Goal: Task Accomplishment & Management: Use online tool/utility

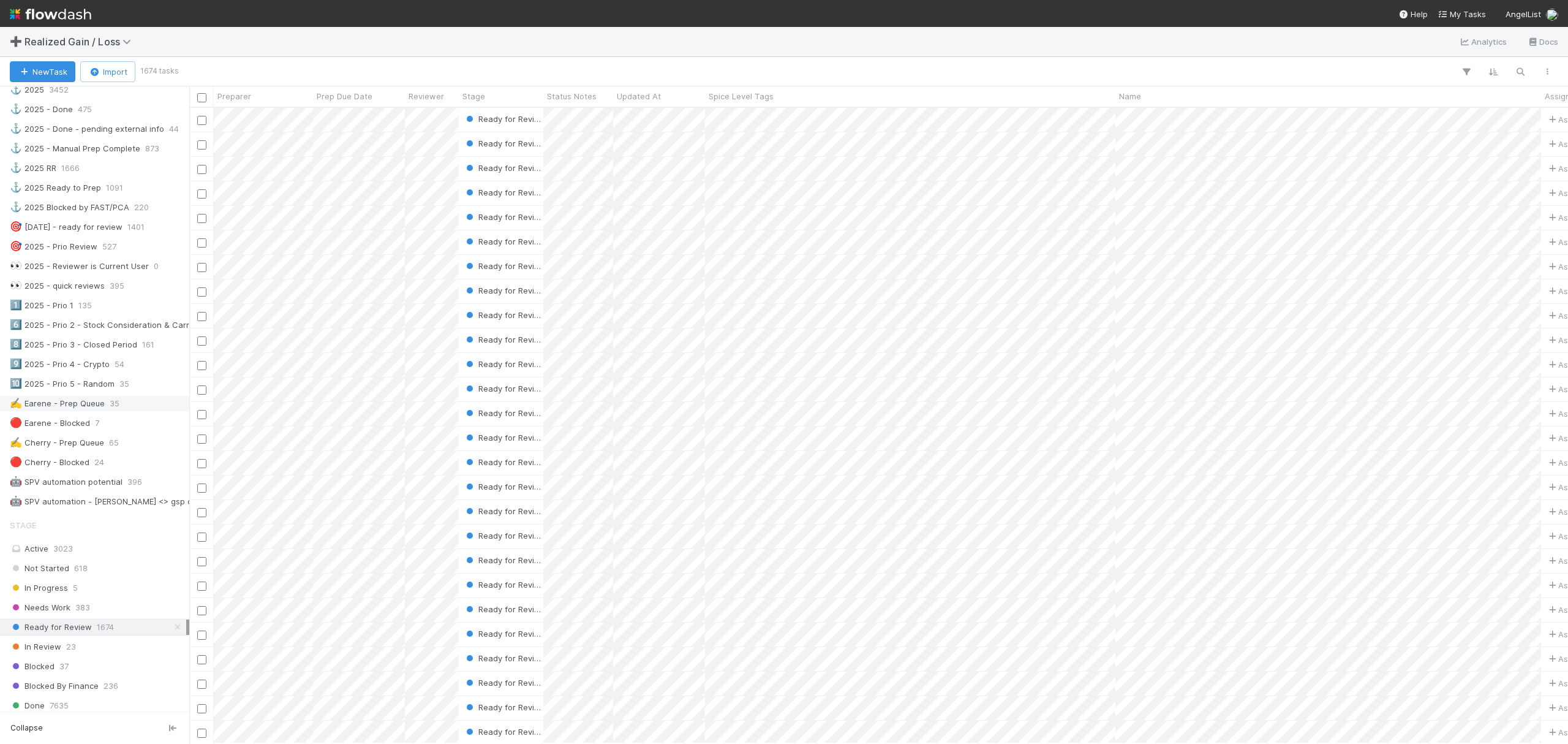
click at [124, 411] on div "✍️ Earene - Prep Queue 35" at bounding box center [98, 403] width 177 height 15
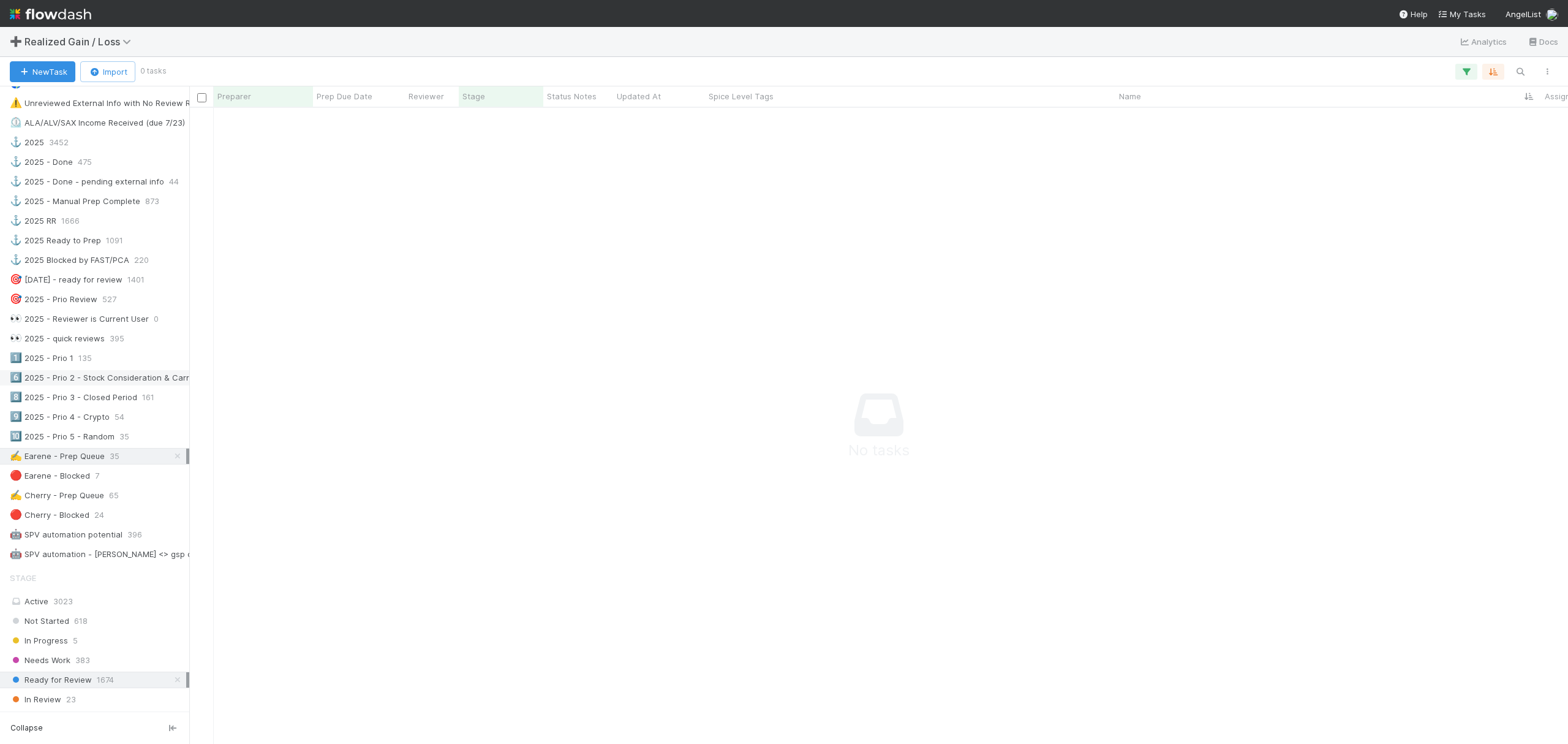
scroll to position [326, 0]
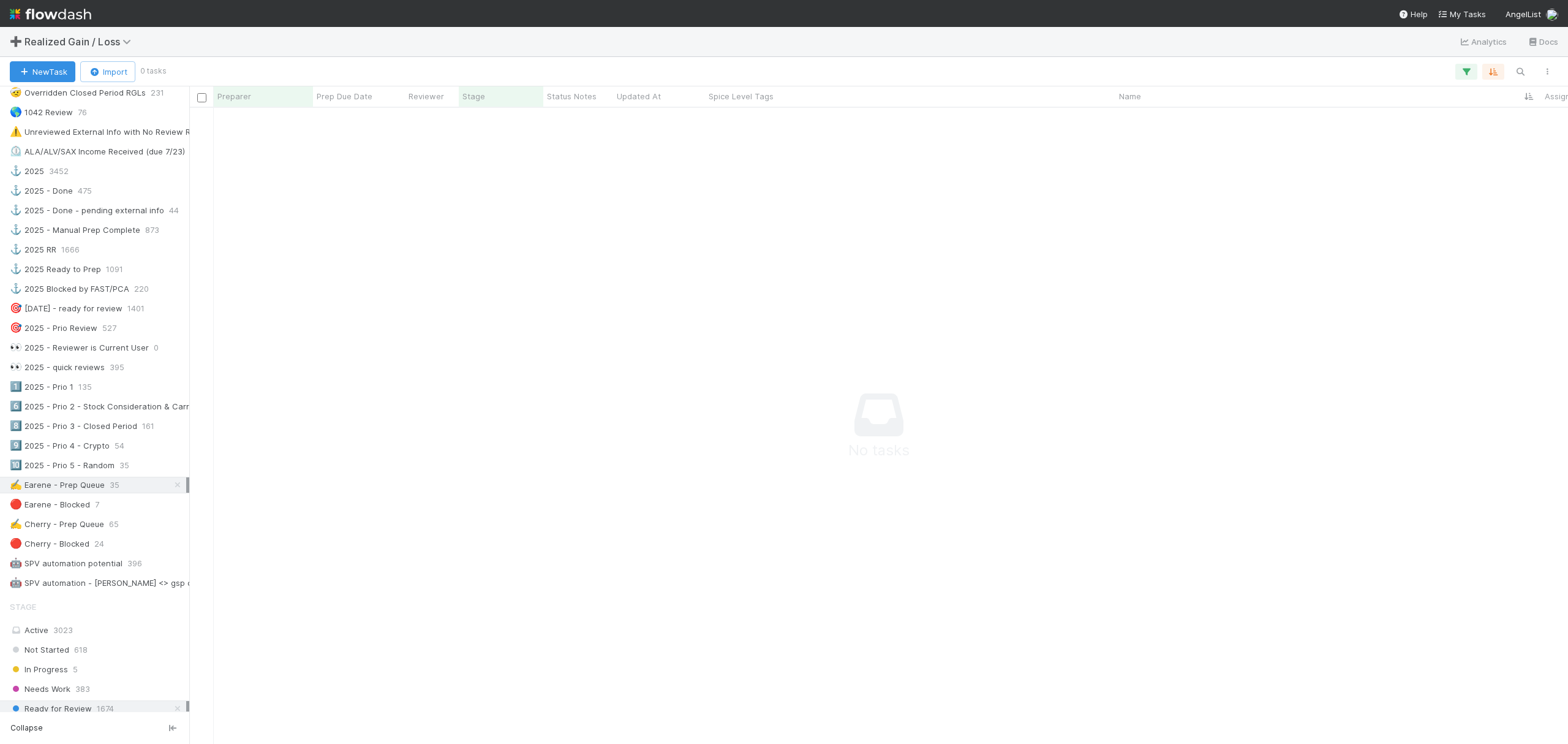
click at [105, 493] on div "✍️ Earene - Prep Queue 35" at bounding box center [98, 485] width 177 height 15
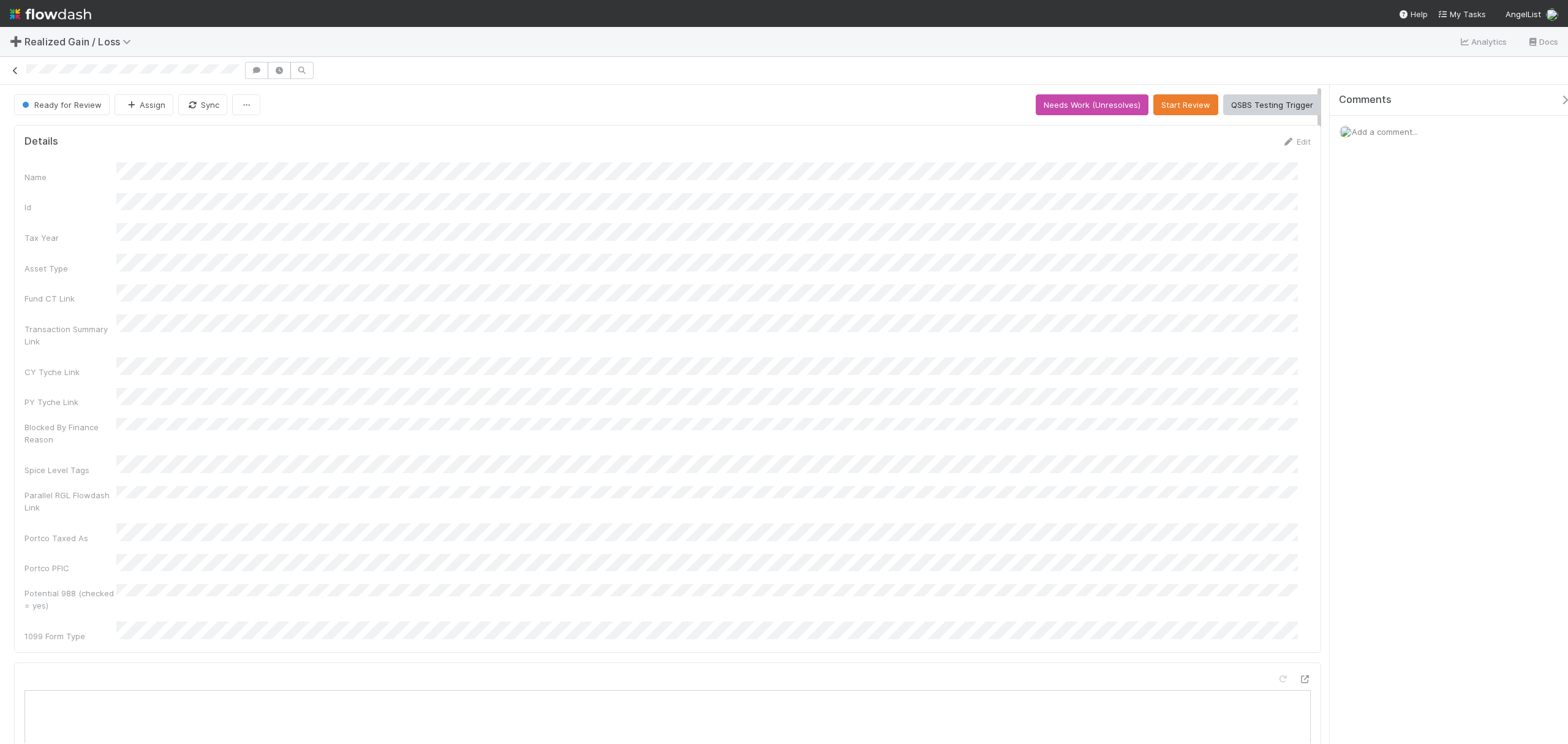
click at [11, 74] on icon at bounding box center [15, 71] width 12 height 8
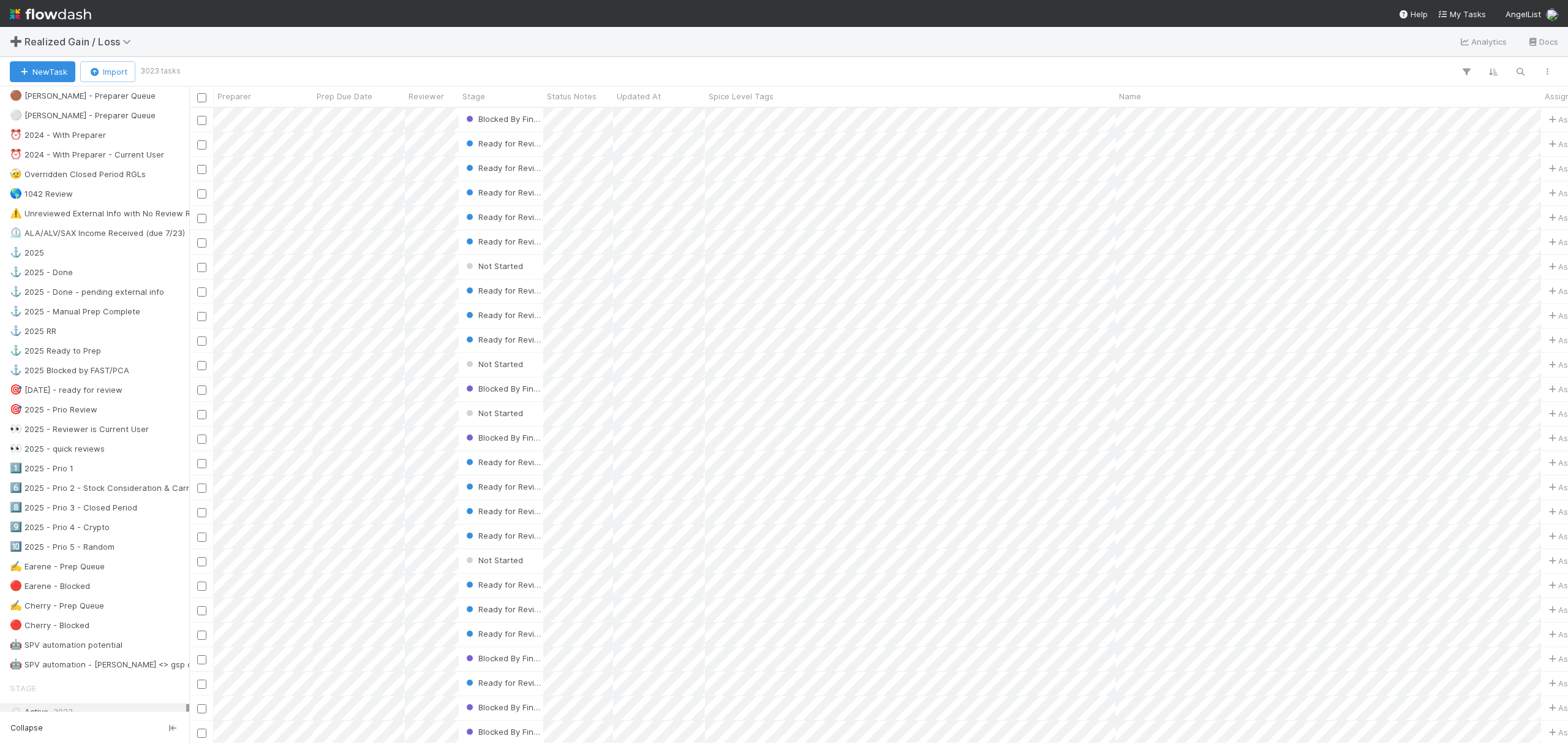
scroll to position [491, 0]
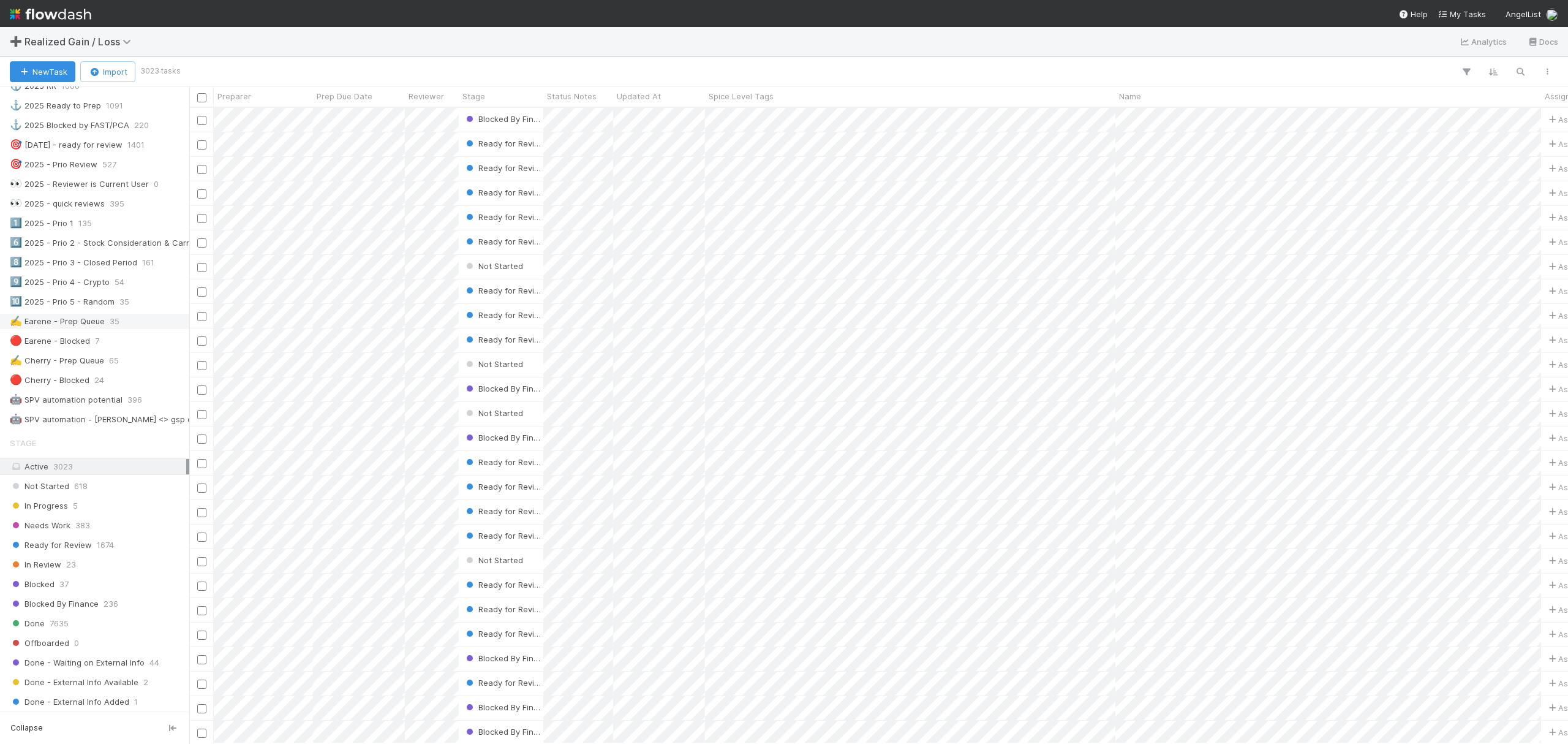
click at [74, 329] on div "✍️ Earene - Prep Queue" at bounding box center [57, 322] width 95 height 15
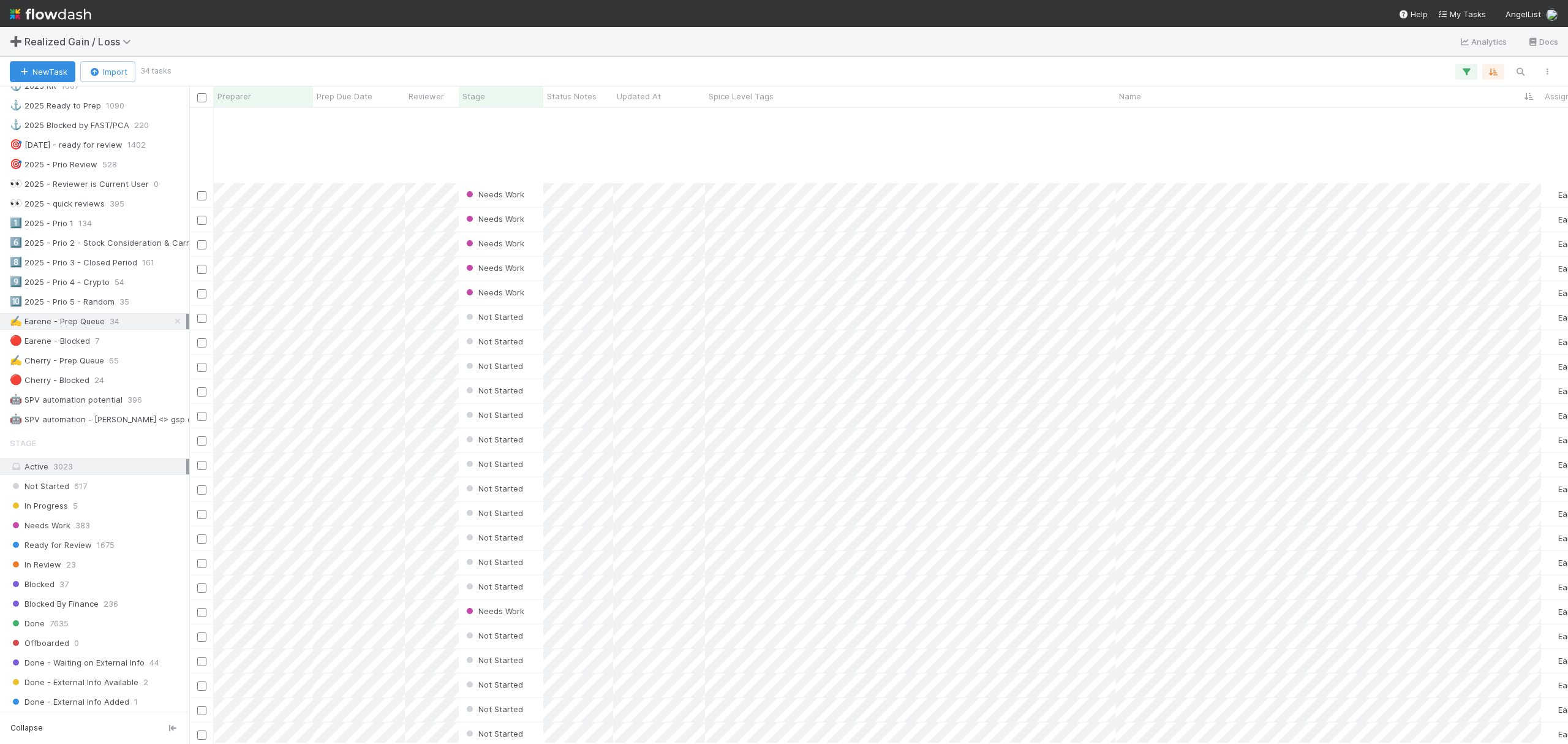
scroll to position [211, 0]
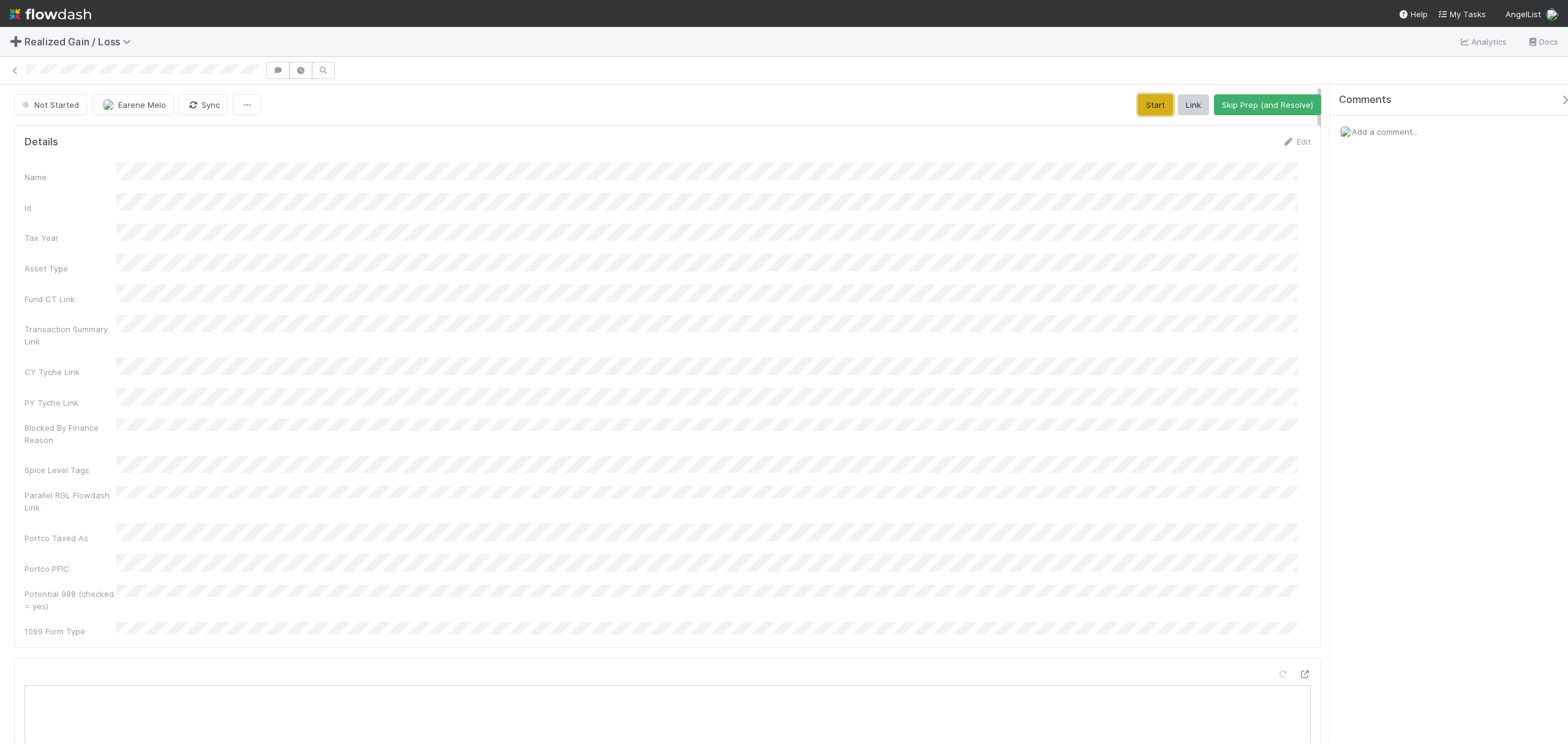
click at [1147, 96] on button "Start" at bounding box center [1155, 104] width 35 height 21
click at [1229, 105] on button "Request Review (and Resolve)" at bounding box center [1255, 104] width 133 height 21
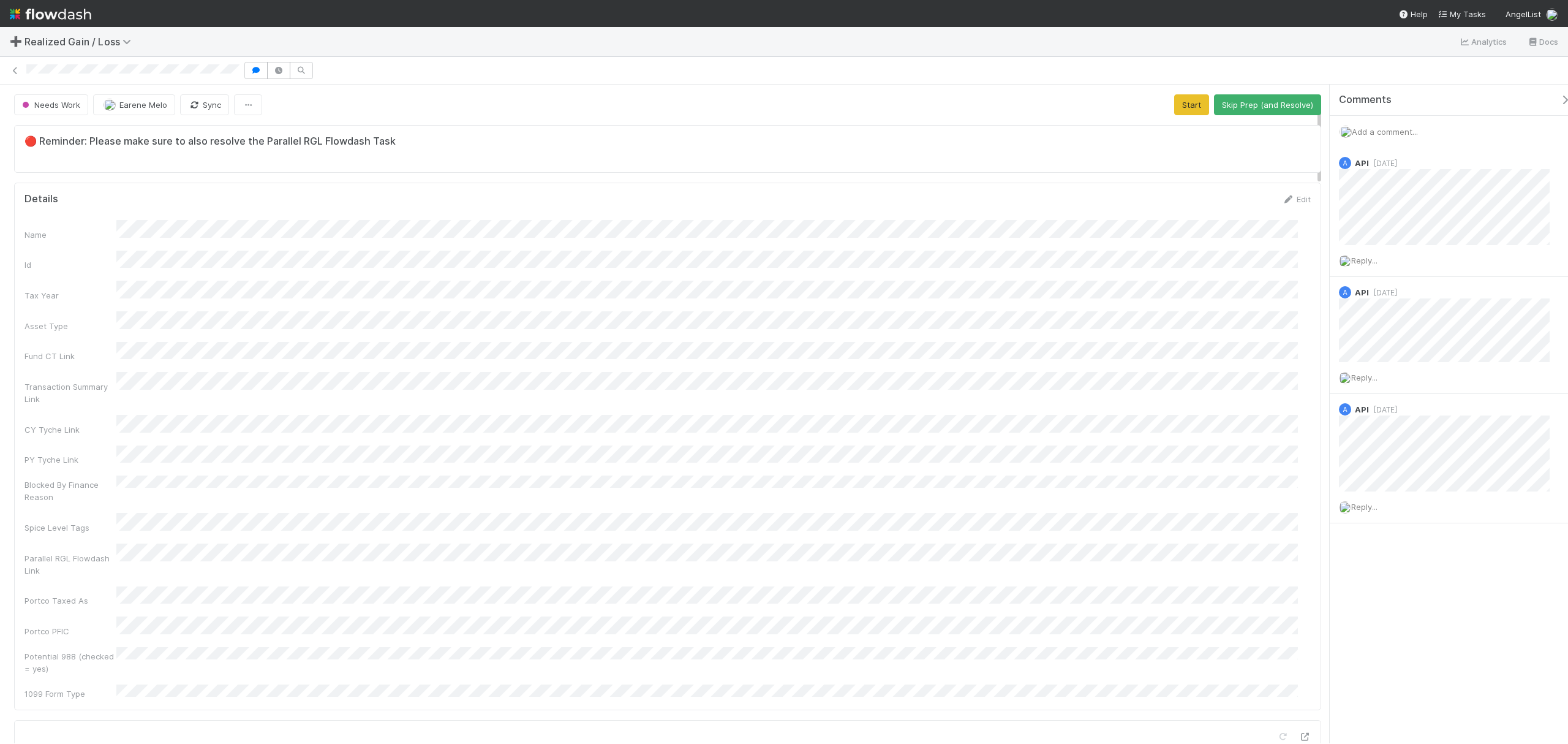
scroll to position [163, 0]
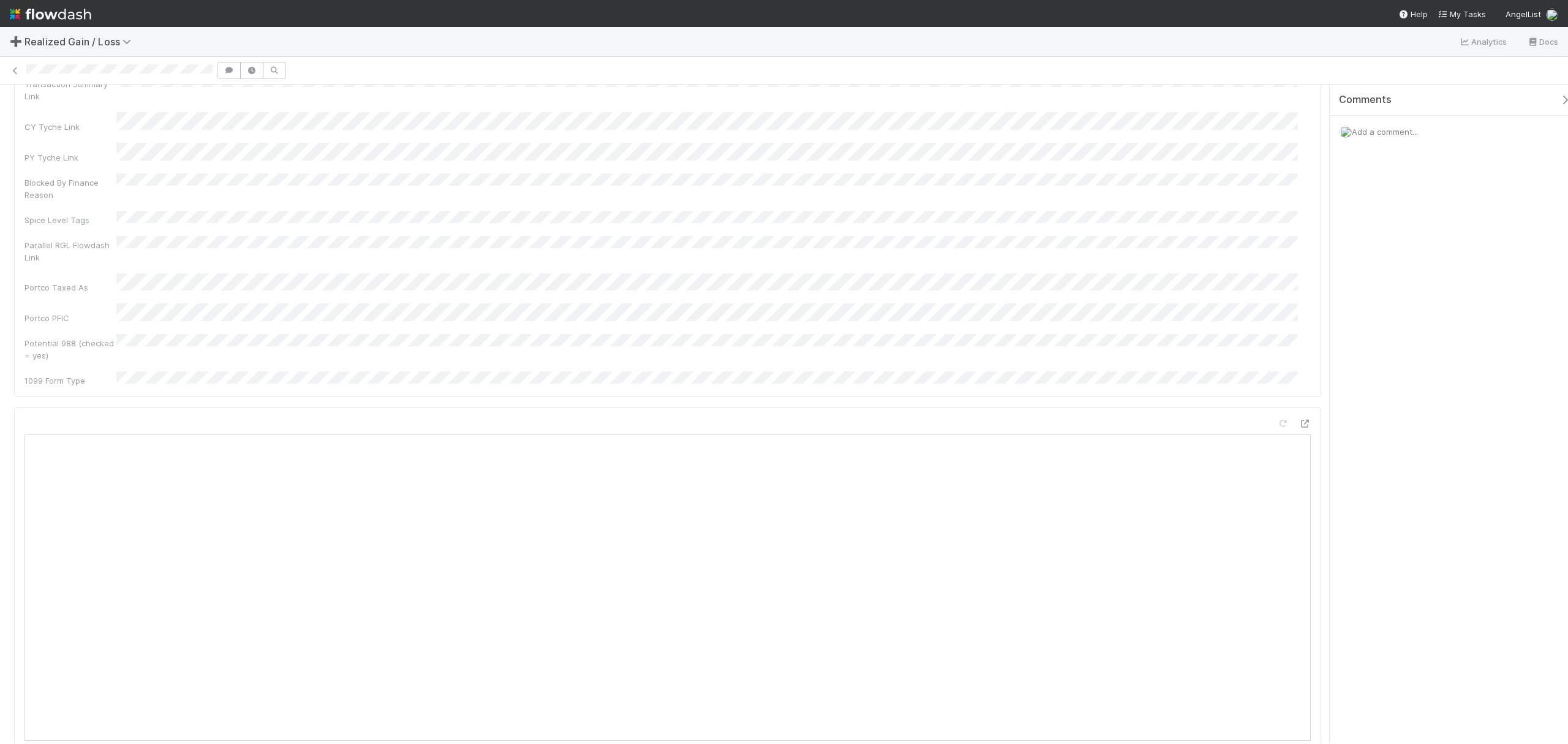
scroll to position [491, 0]
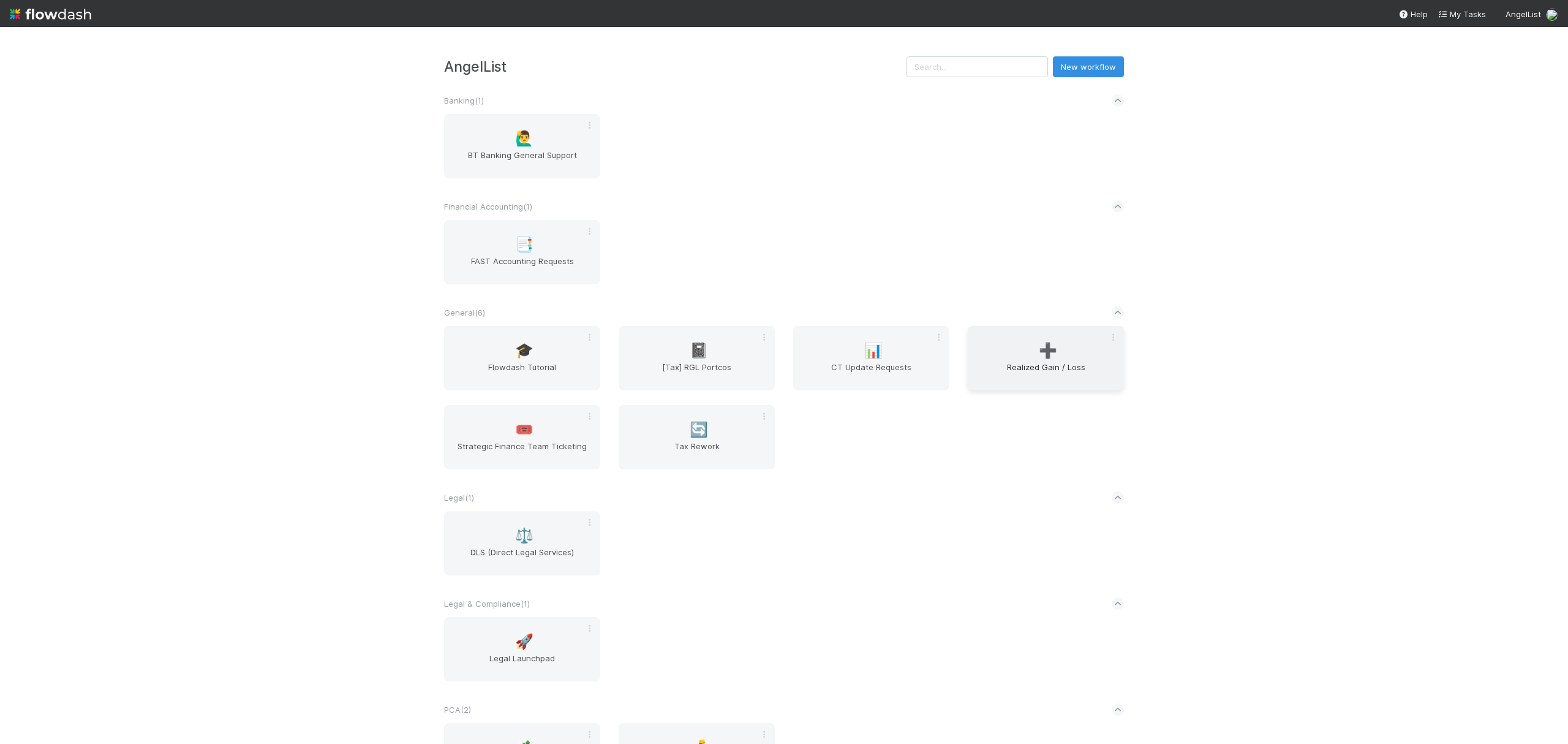
click at [1047, 354] on span "➕" at bounding box center [1048, 350] width 19 height 16
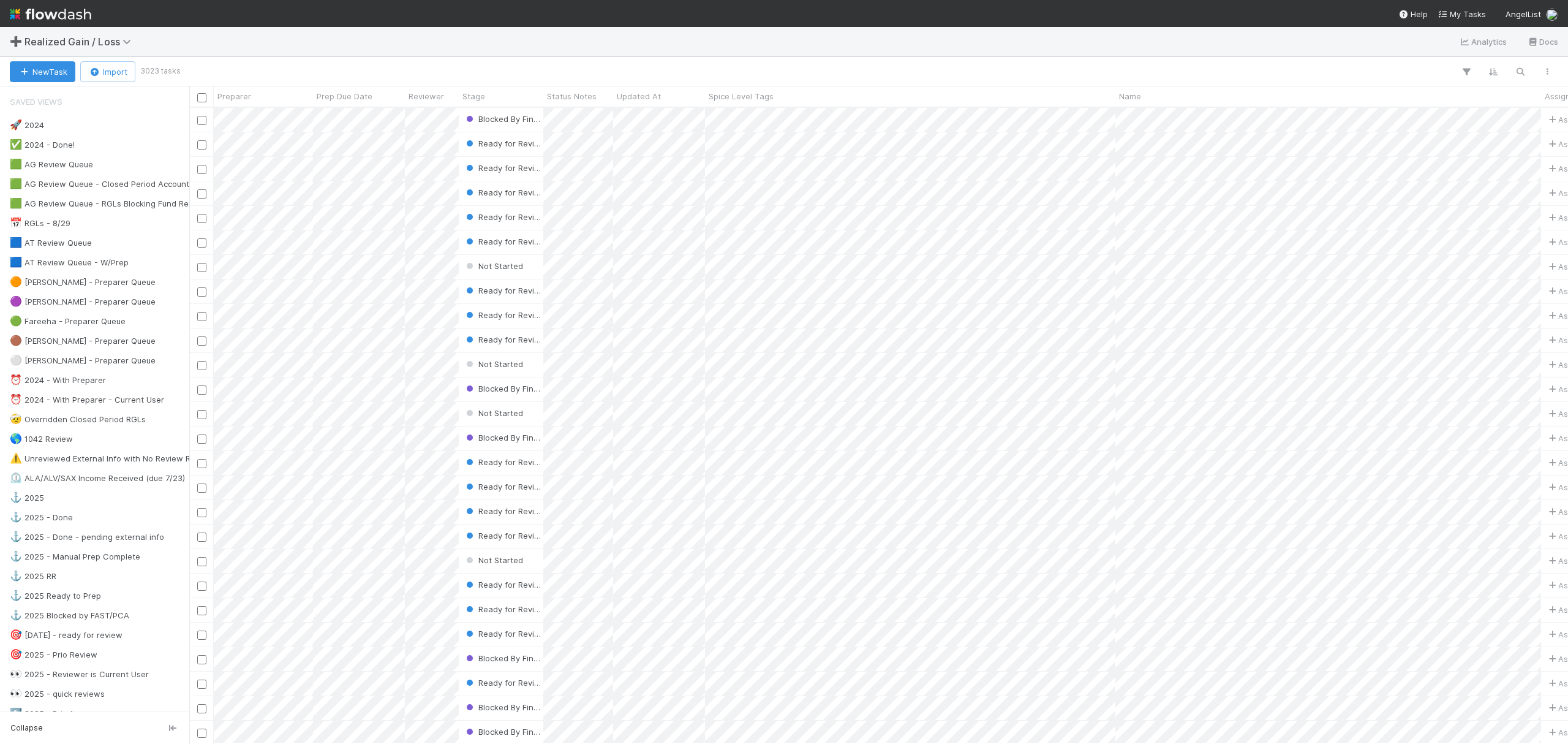
scroll to position [623, 1367]
